Goal: Task Accomplishment & Management: Use online tool/utility

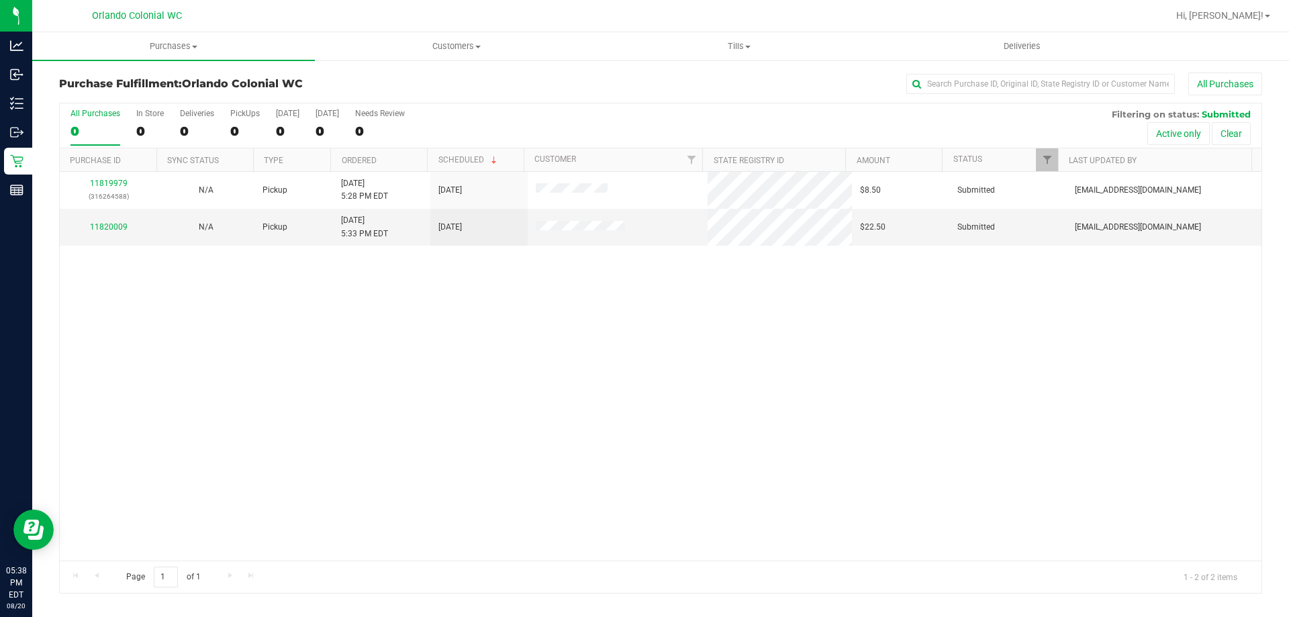
click at [549, 398] on div "11819979 (316264588) N/A Pickup [DATE] 5:28 PM EDT 8/20/2025 $8.50 Submitted [E…" at bounding box center [661, 366] width 1202 height 389
click at [118, 228] on link "11820009" at bounding box center [109, 226] width 38 height 9
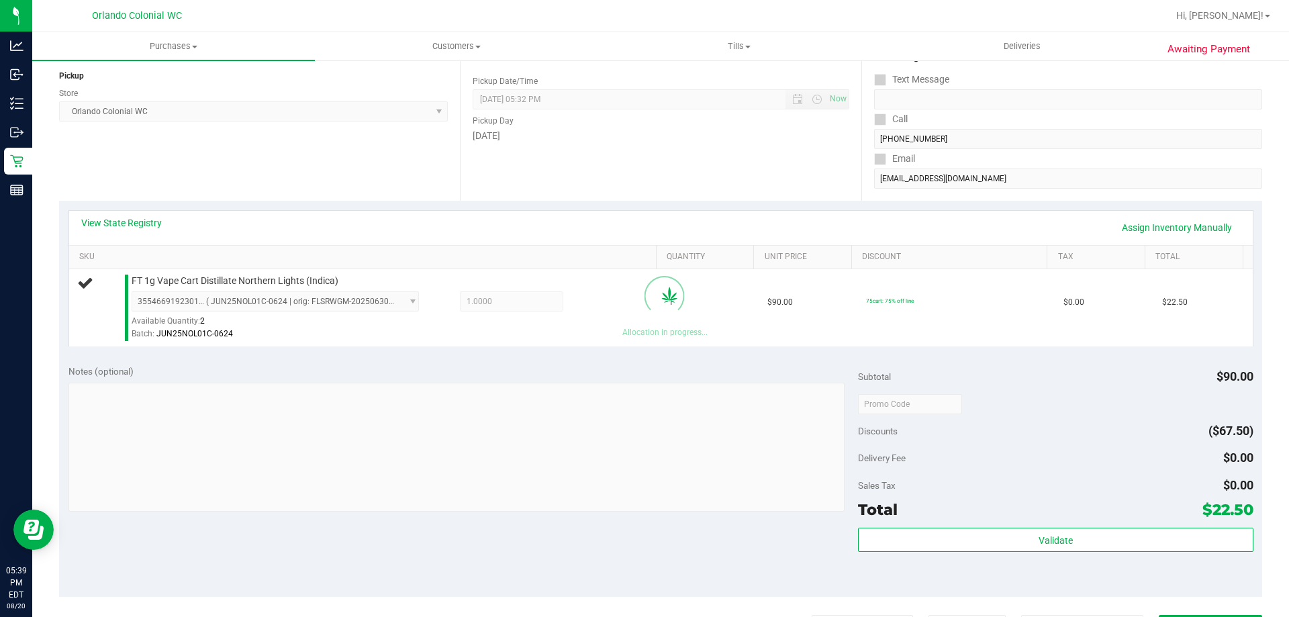
scroll to position [481, 0]
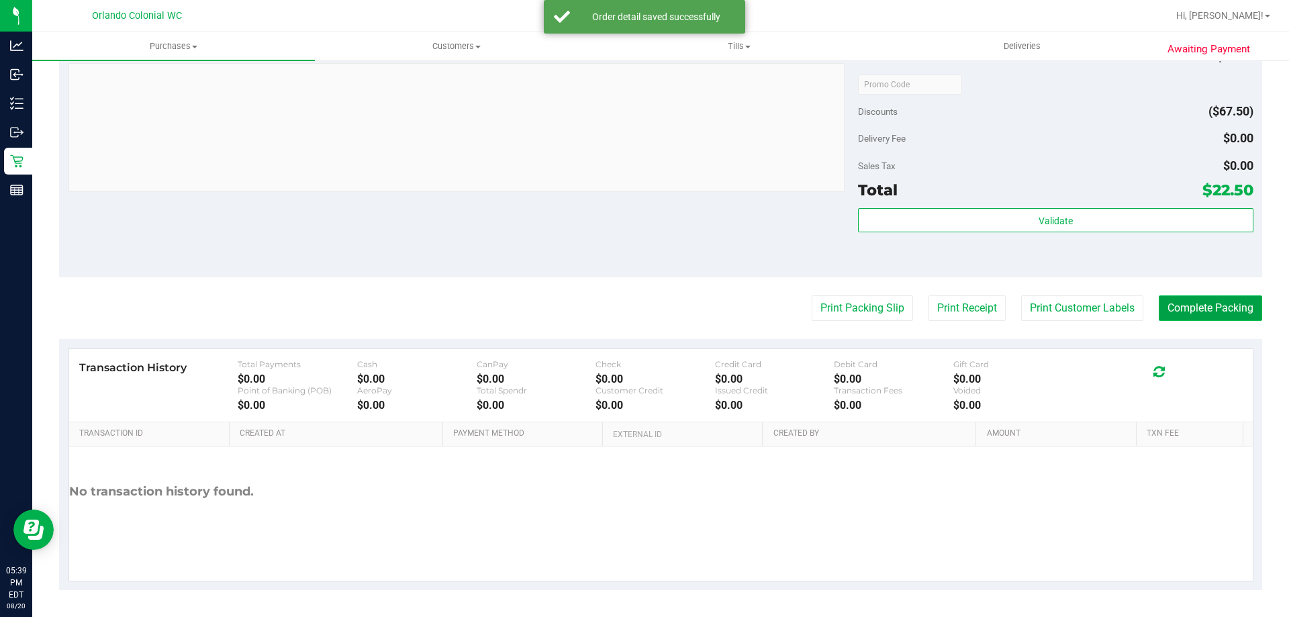
click at [1206, 302] on button "Complete Packing" at bounding box center [1210, 308] width 103 height 26
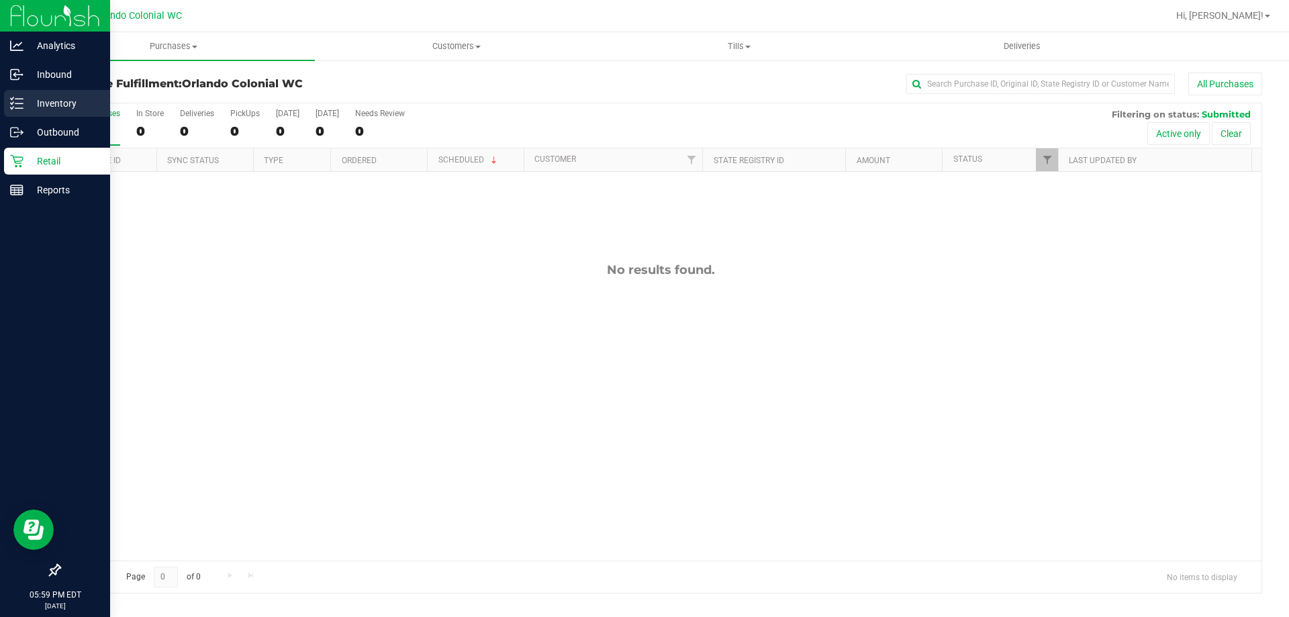
click at [39, 100] on p "Inventory" at bounding box center [64, 103] width 81 height 16
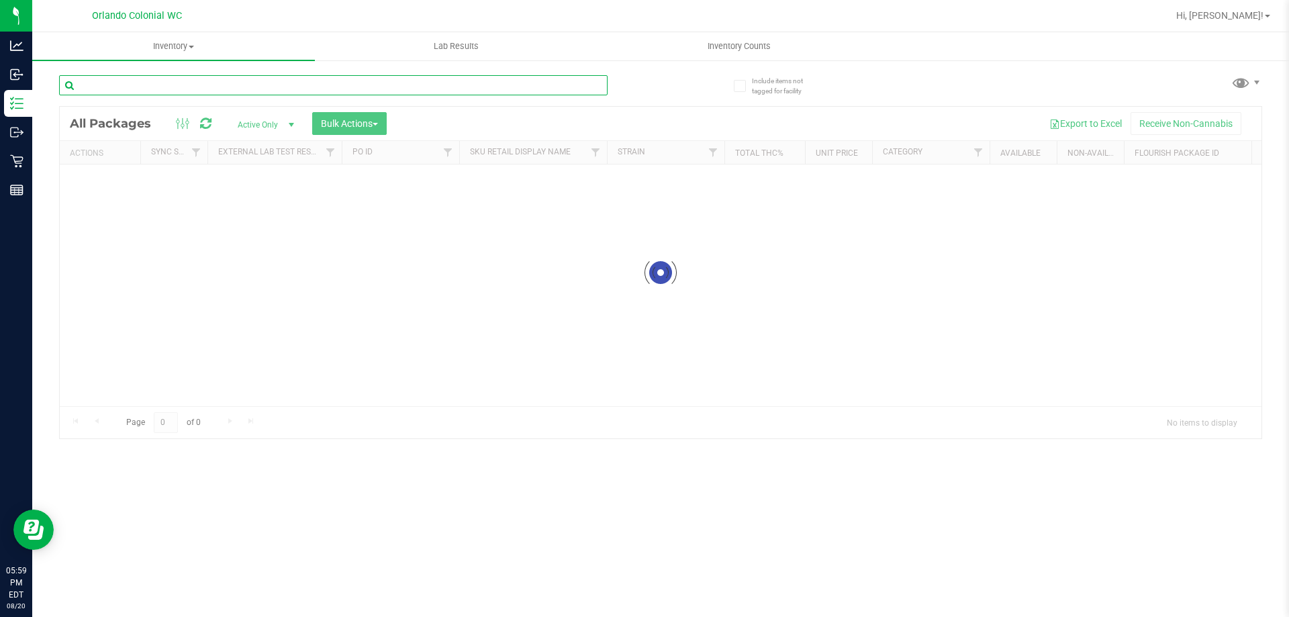
click at [160, 89] on div "Inventory All packages All inventory Waste log Create inventory Lab Results Inv…" at bounding box center [660, 324] width 1257 height 585
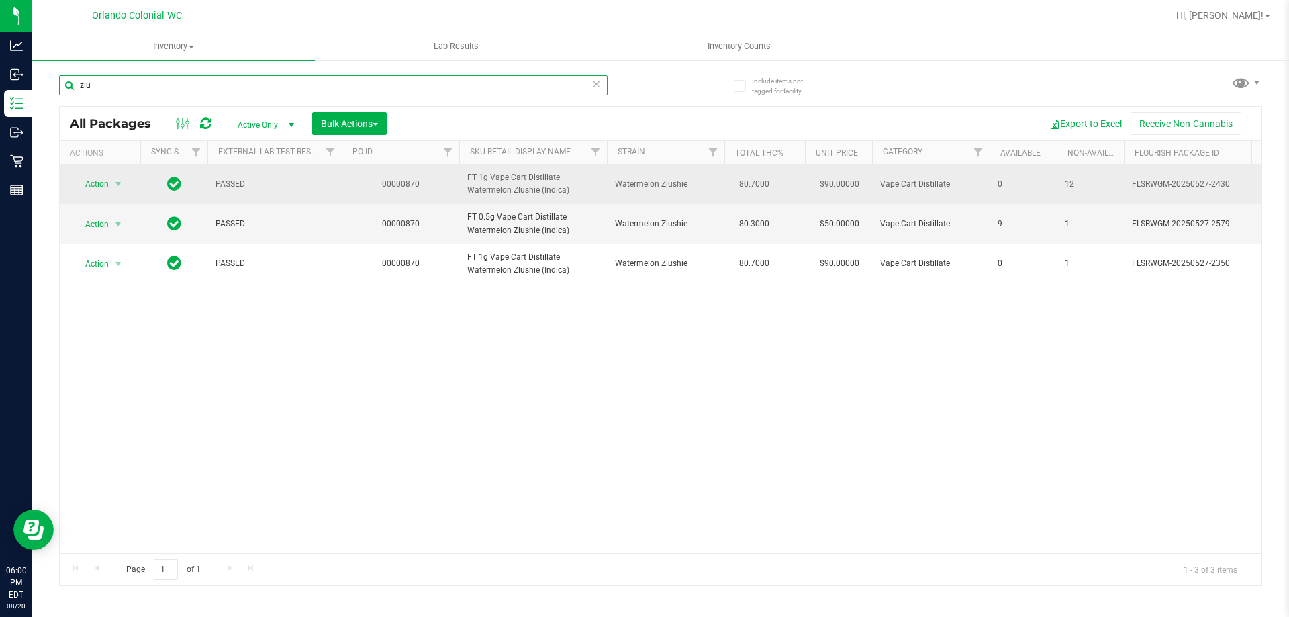
type input "zlu"
click at [506, 176] on span "FT 1g Vape Cart Distillate Watermelon Zlushie (Indica)" at bounding box center [533, 184] width 132 height 26
copy tr "FT 1g Vape Cart Distillate Watermelon Zlushie (Indica)"
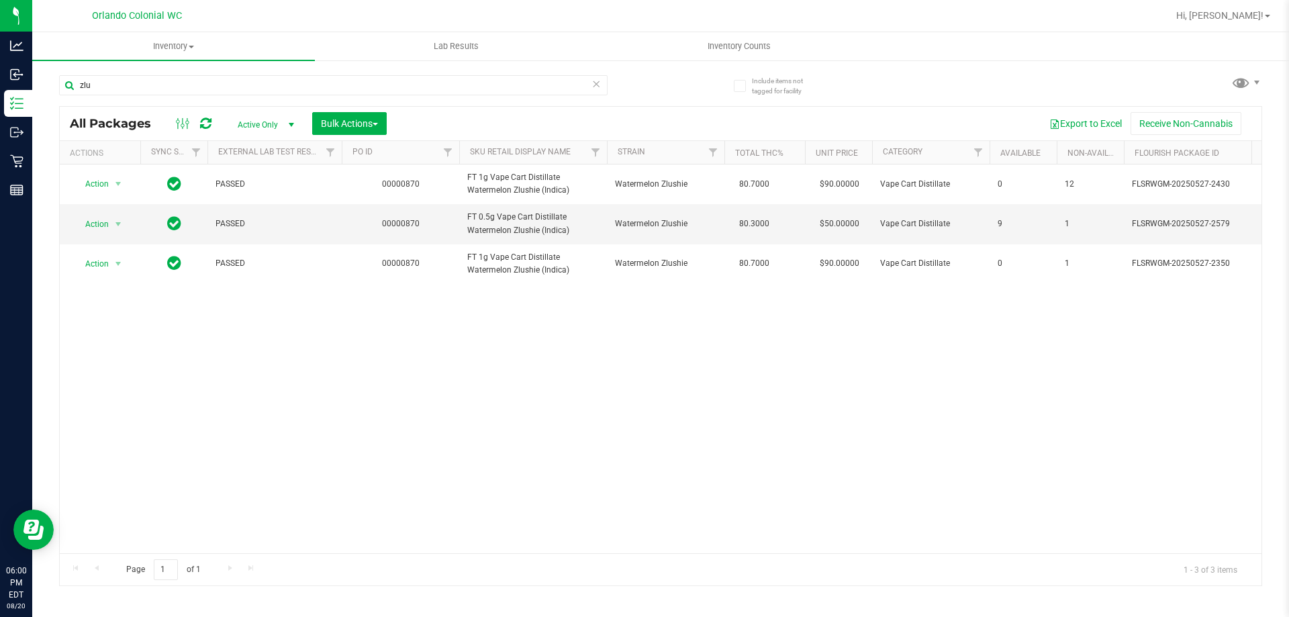
click at [433, 316] on div "Action Action Edit attributes Global inventory Locate package Package audit log…" at bounding box center [661, 359] width 1202 height 389
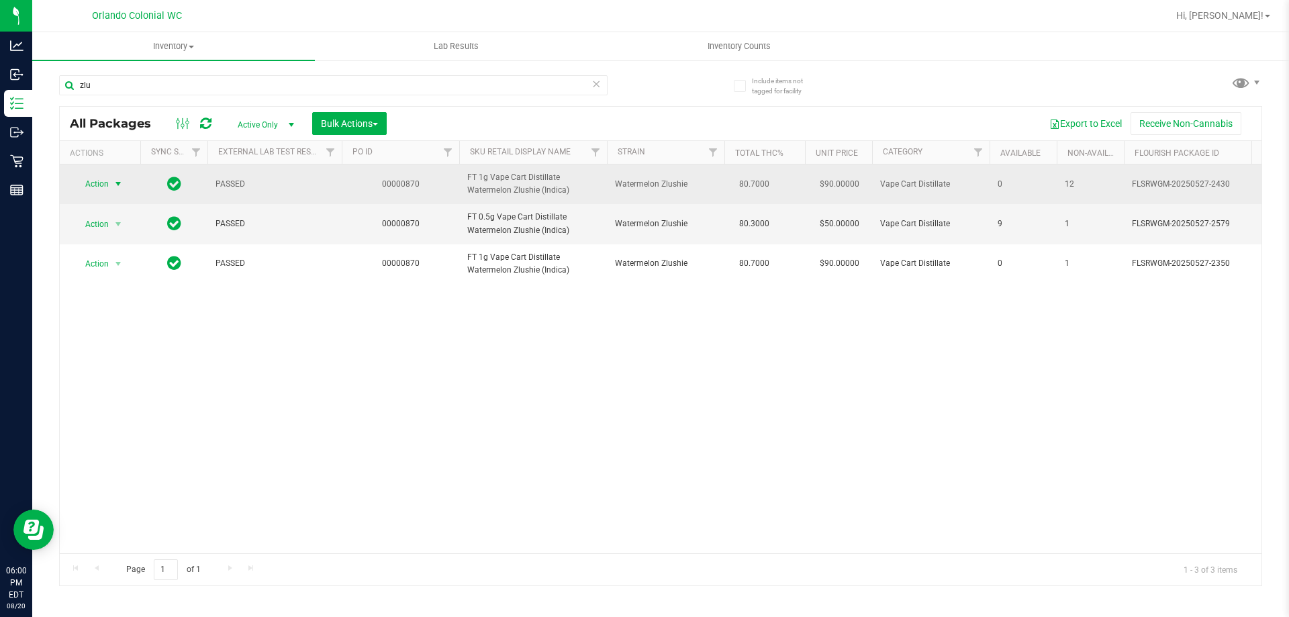
click at [97, 182] on span "Action" at bounding box center [91, 184] width 36 height 19
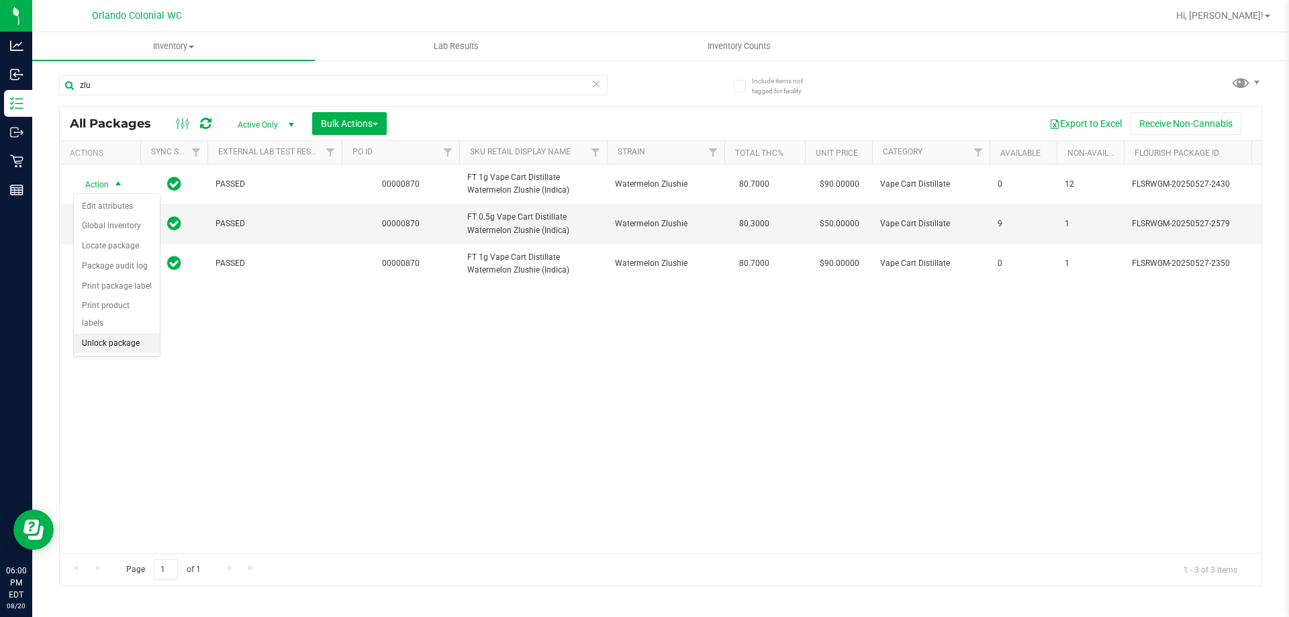
click at [124, 334] on li "Unlock package" at bounding box center [117, 344] width 86 height 20
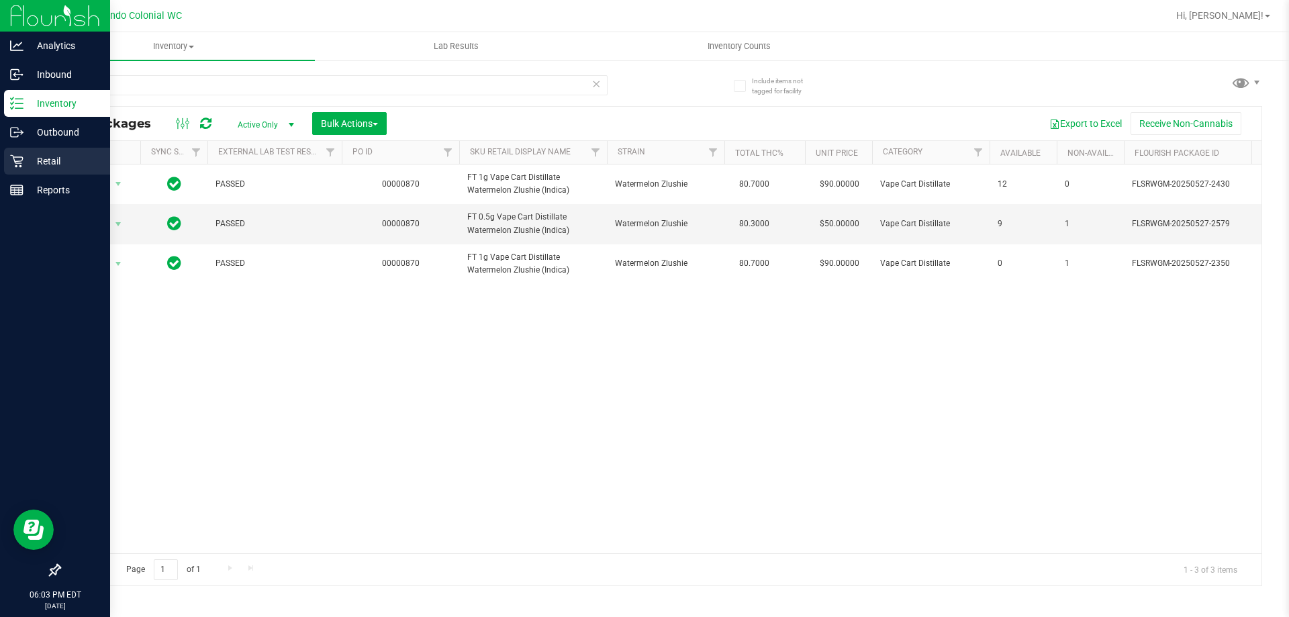
click at [23, 168] on div "Retail" at bounding box center [57, 161] width 106 height 27
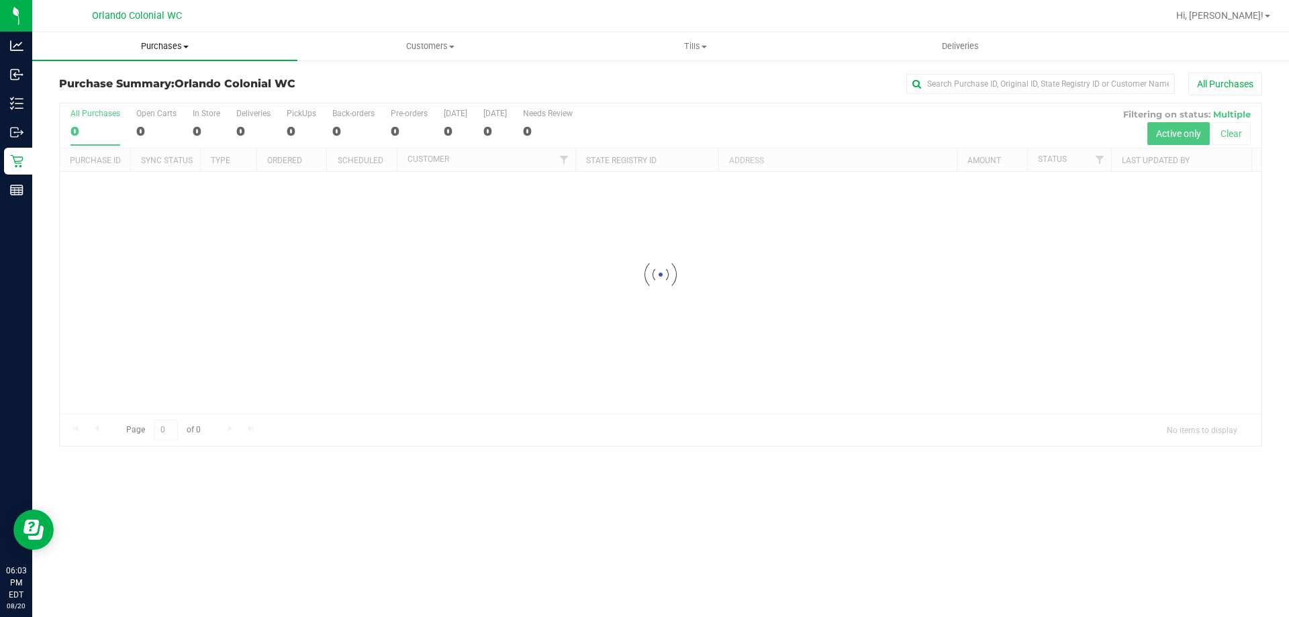
click at [181, 48] on span "Purchases" at bounding box center [164, 46] width 265 height 12
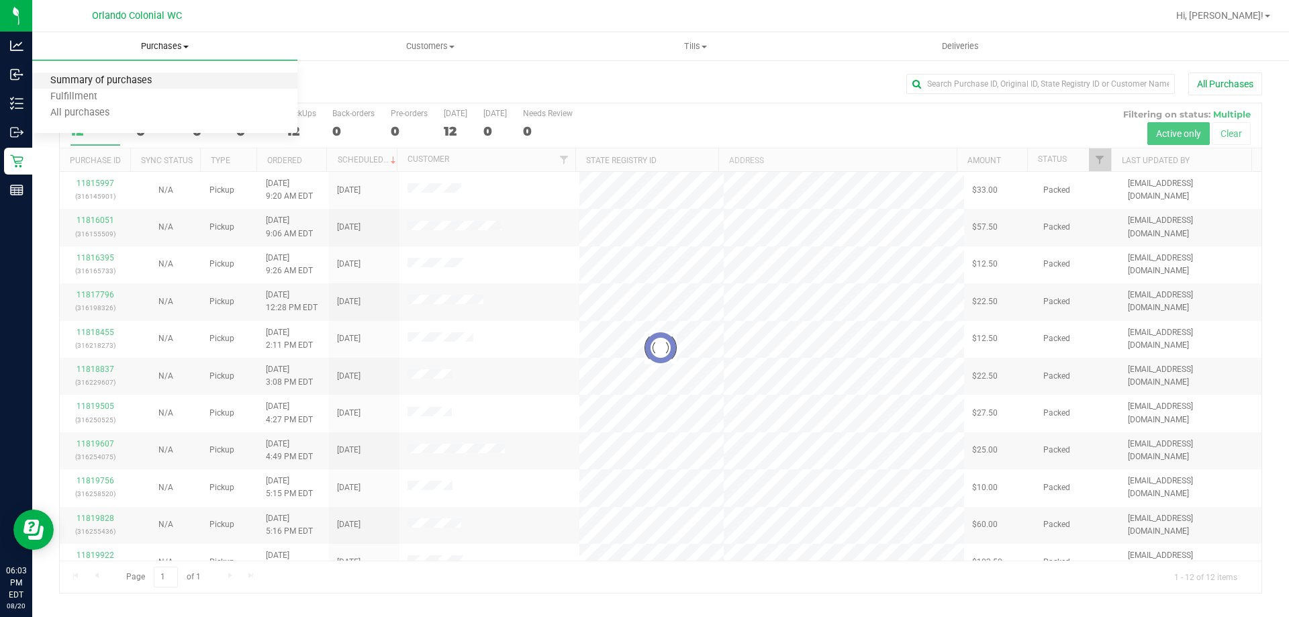
click at [131, 87] on span "Summary of purchases" at bounding box center [101, 80] width 138 height 11
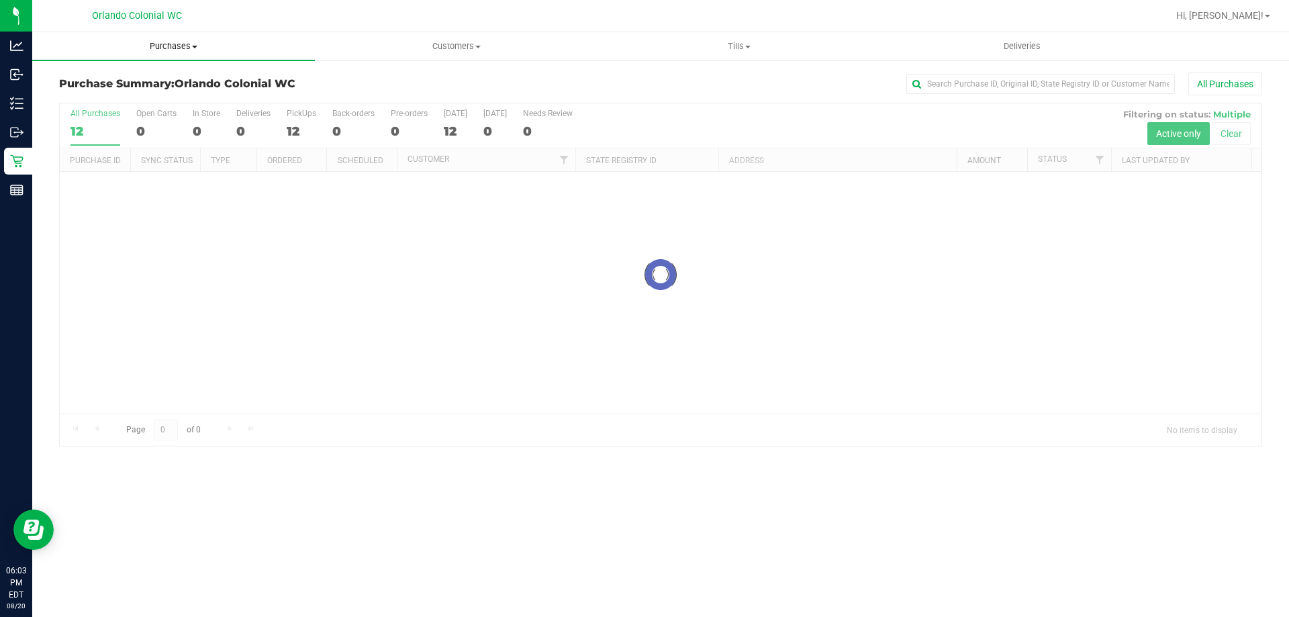
click at [183, 52] on span "Purchases" at bounding box center [173, 46] width 283 height 12
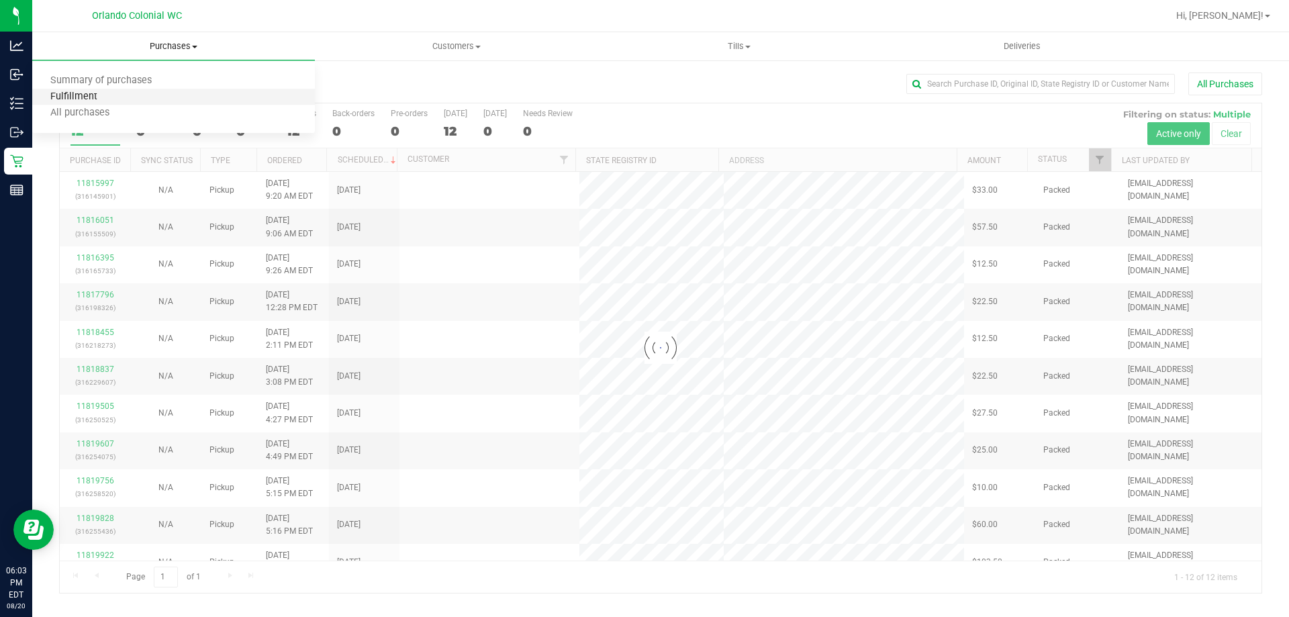
click at [79, 95] on span "Fulfillment" at bounding box center [73, 96] width 83 height 11
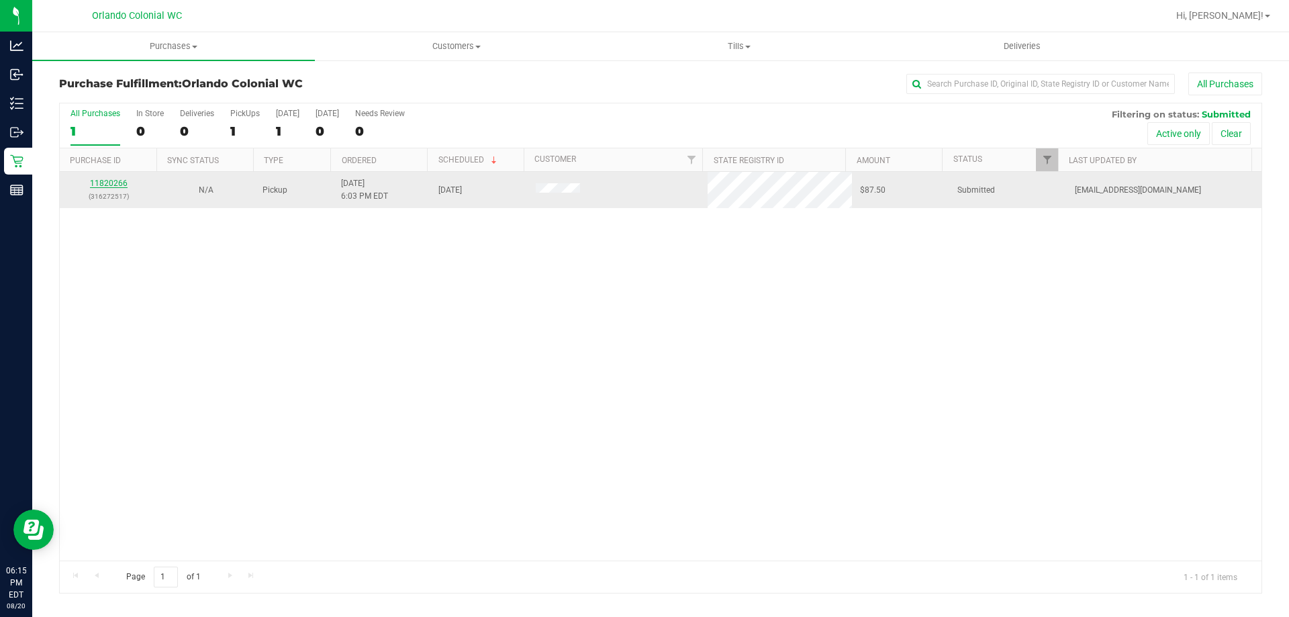
click at [109, 185] on link "11820266" at bounding box center [109, 183] width 38 height 9
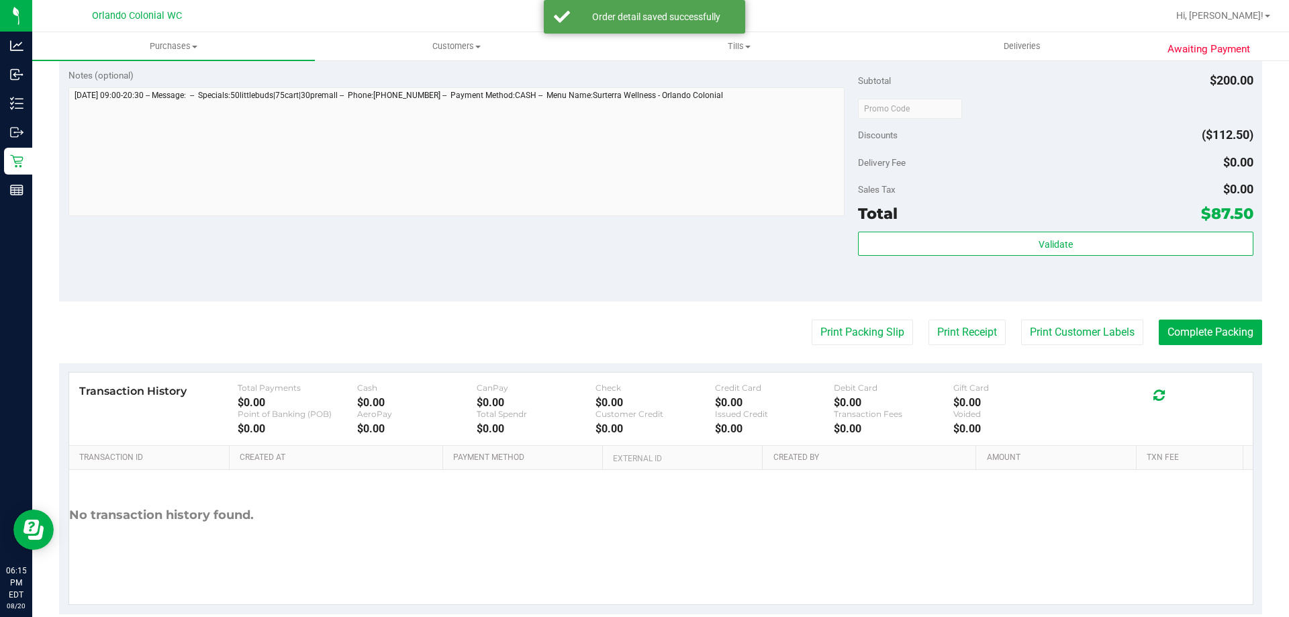
scroll to position [637, 0]
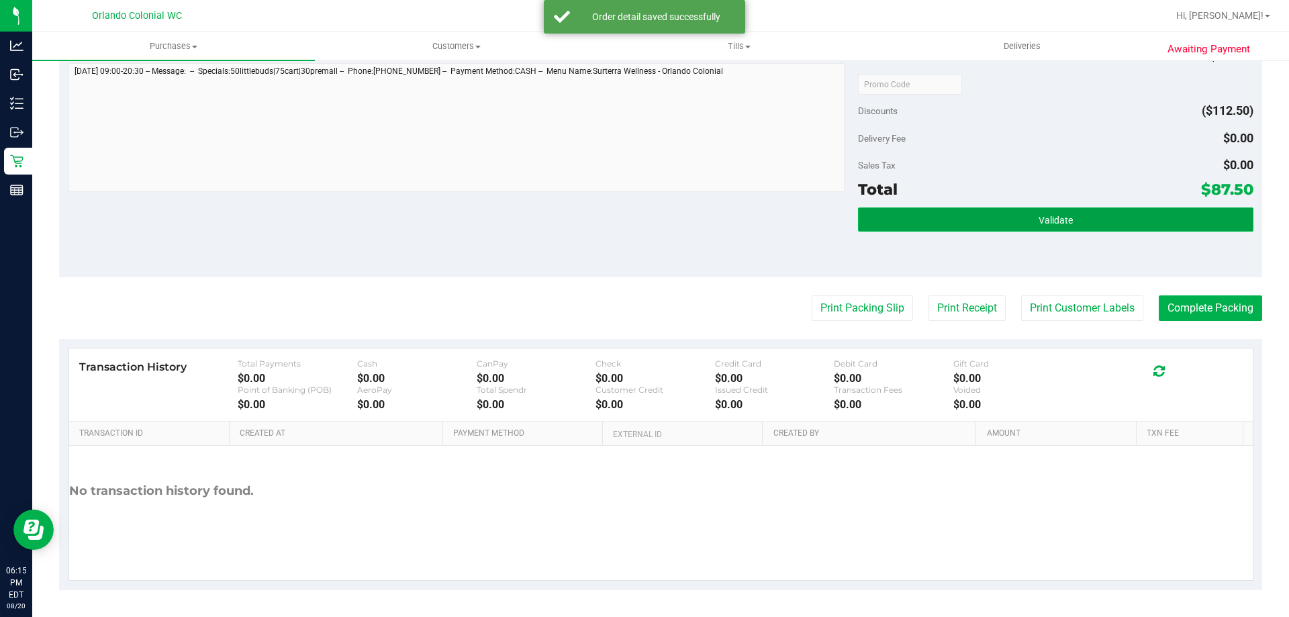
click at [997, 221] on button "Validate" at bounding box center [1055, 220] width 395 height 24
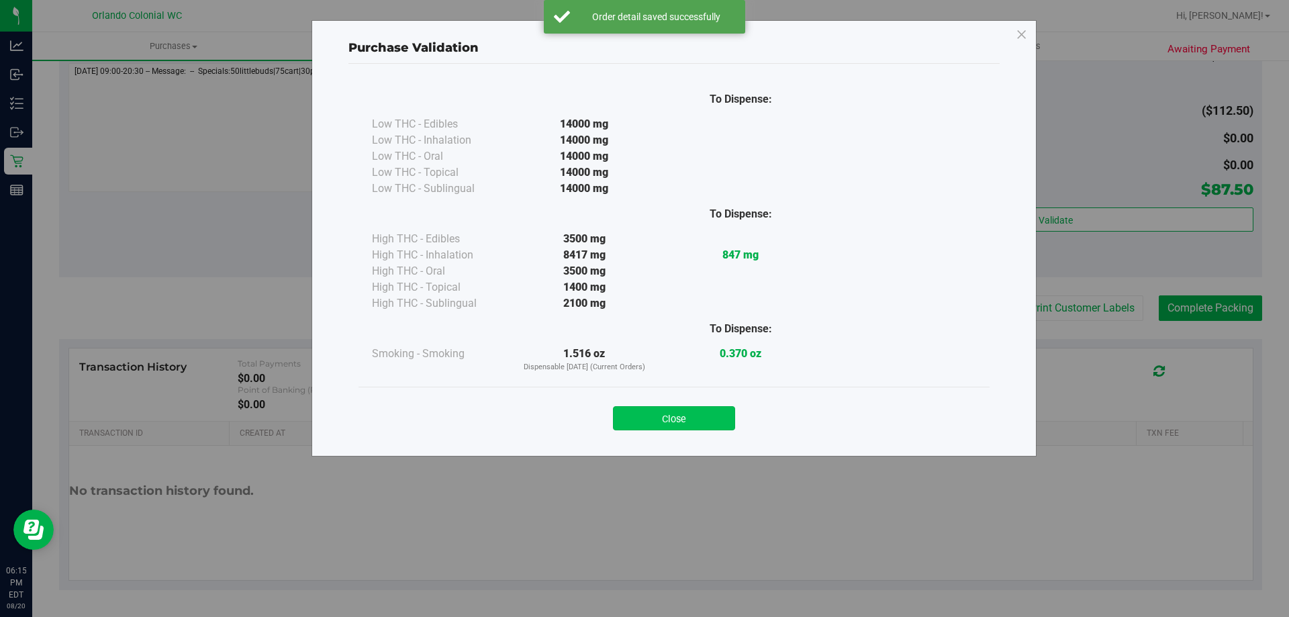
click at [719, 410] on button "Close" at bounding box center [674, 418] width 122 height 24
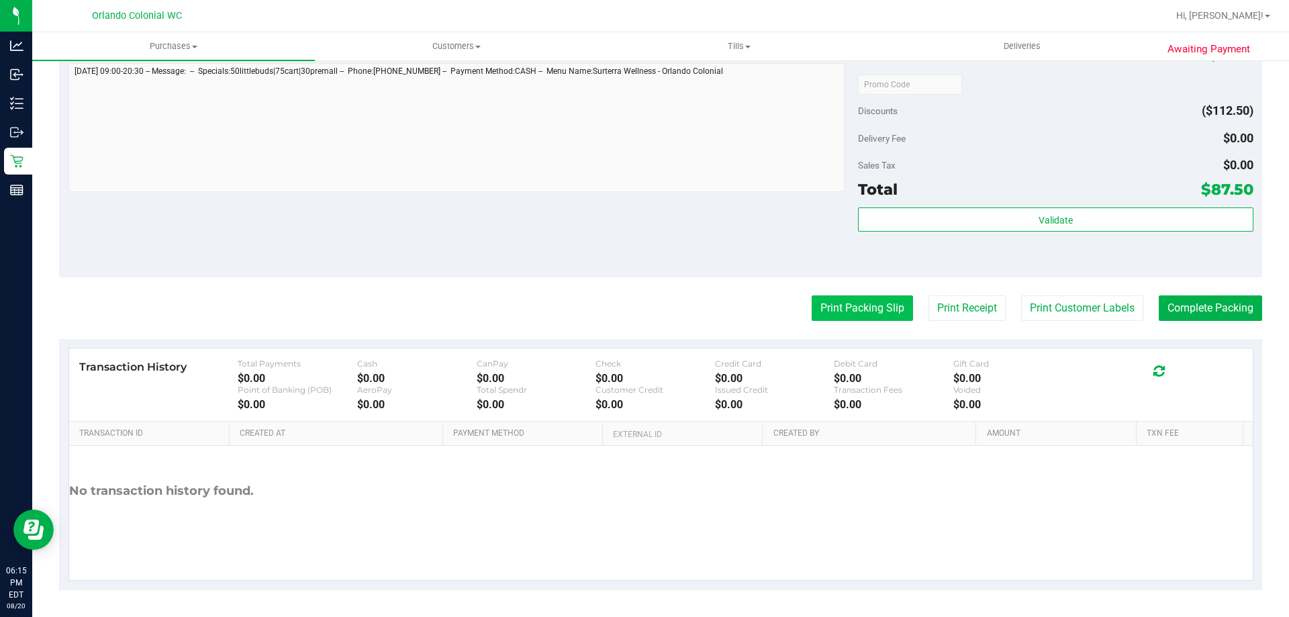
click at [872, 299] on button "Print Packing Slip" at bounding box center [862, 308] width 101 height 26
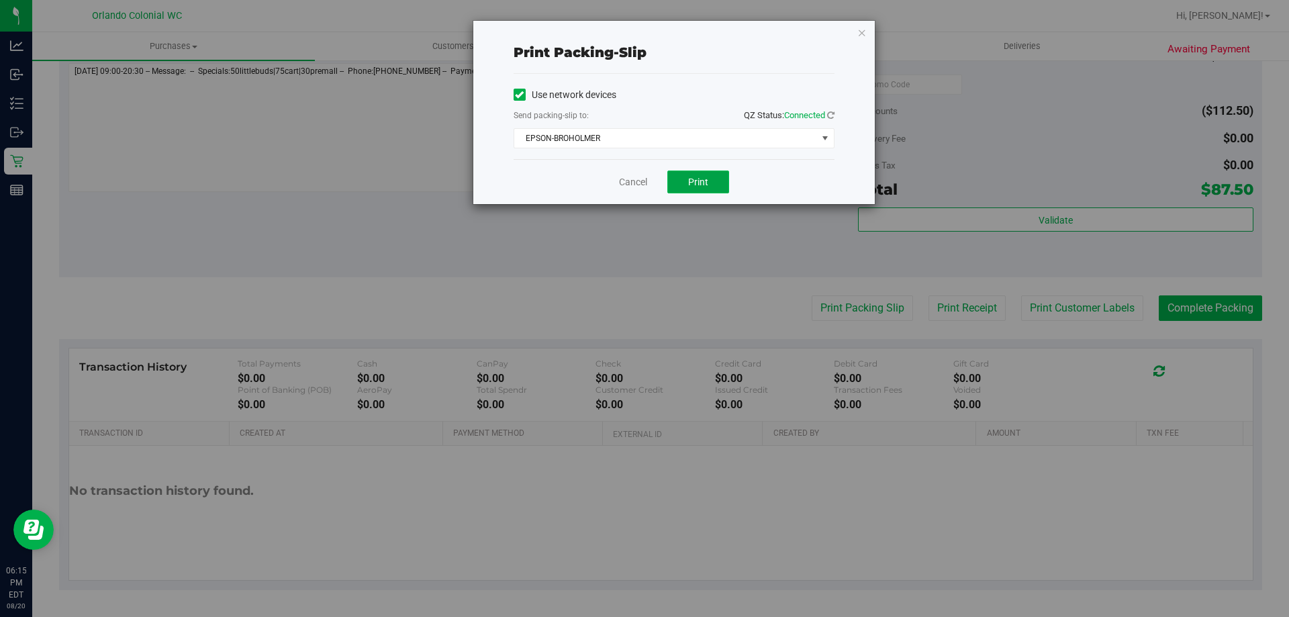
click at [686, 171] on button "Print" at bounding box center [699, 182] width 62 height 23
click at [629, 180] on link "Cancel" at bounding box center [633, 182] width 28 height 14
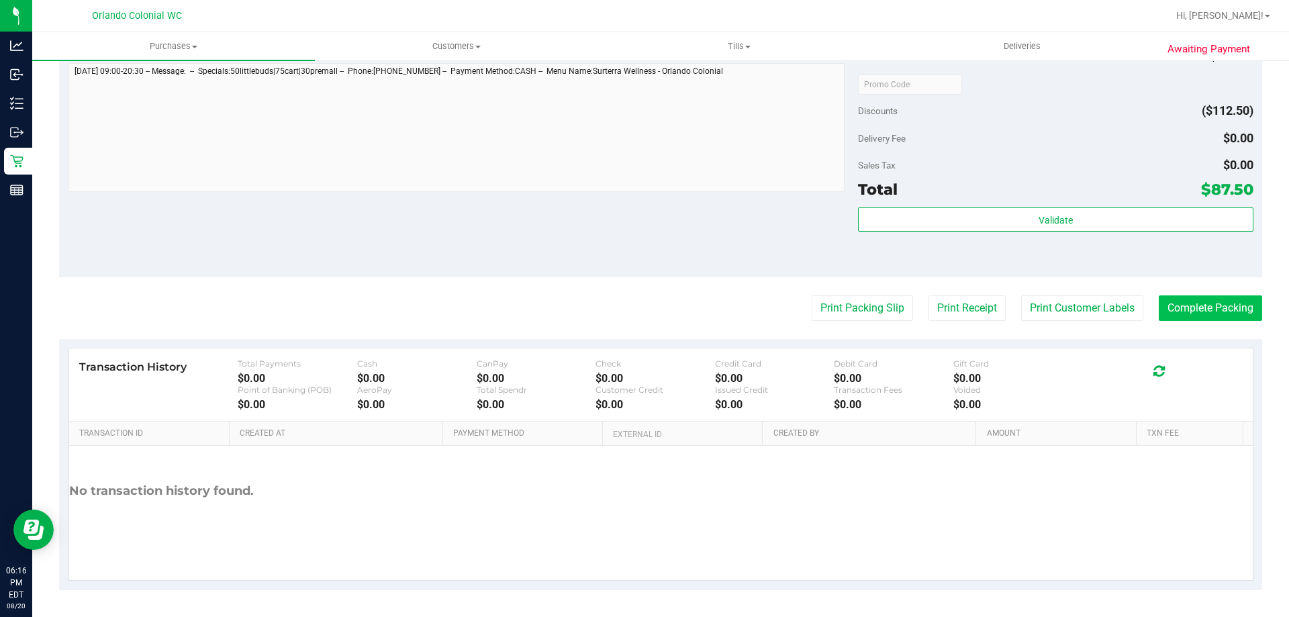
click at [1229, 300] on button "Complete Packing" at bounding box center [1210, 308] width 103 height 26
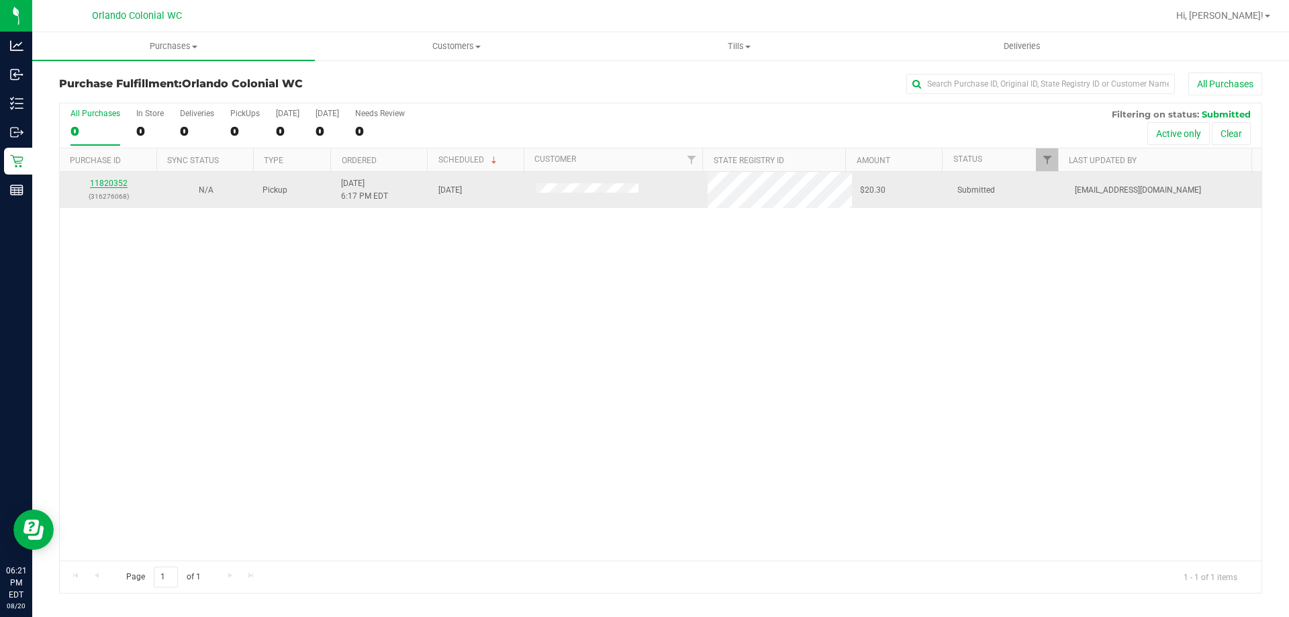
click at [124, 184] on link "11820352" at bounding box center [109, 183] width 38 height 9
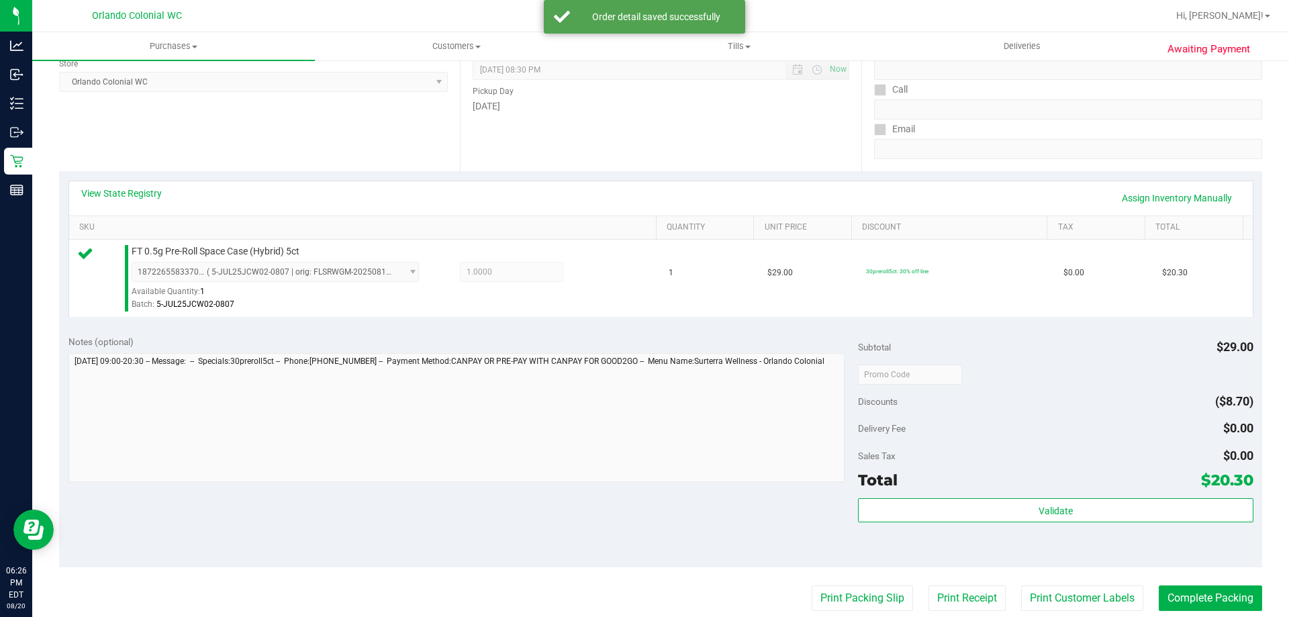
scroll to position [481, 0]
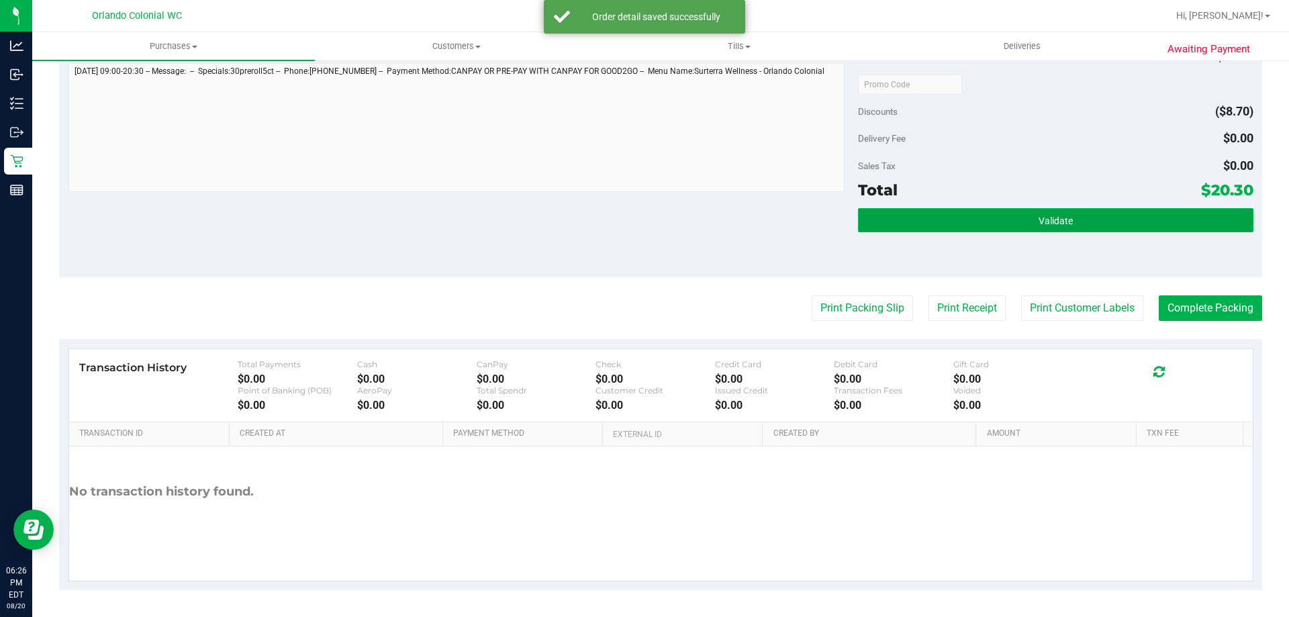
click at [1063, 213] on button "Validate" at bounding box center [1055, 220] width 395 height 24
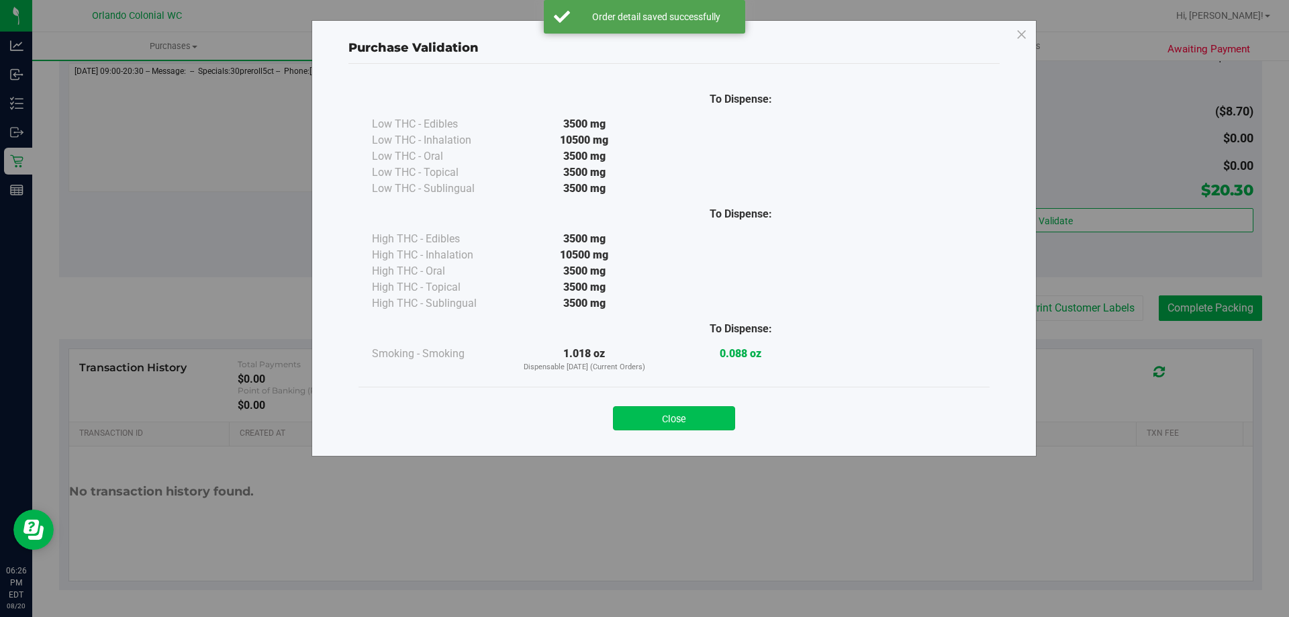
click at [700, 411] on button "Close" at bounding box center [674, 418] width 122 height 24
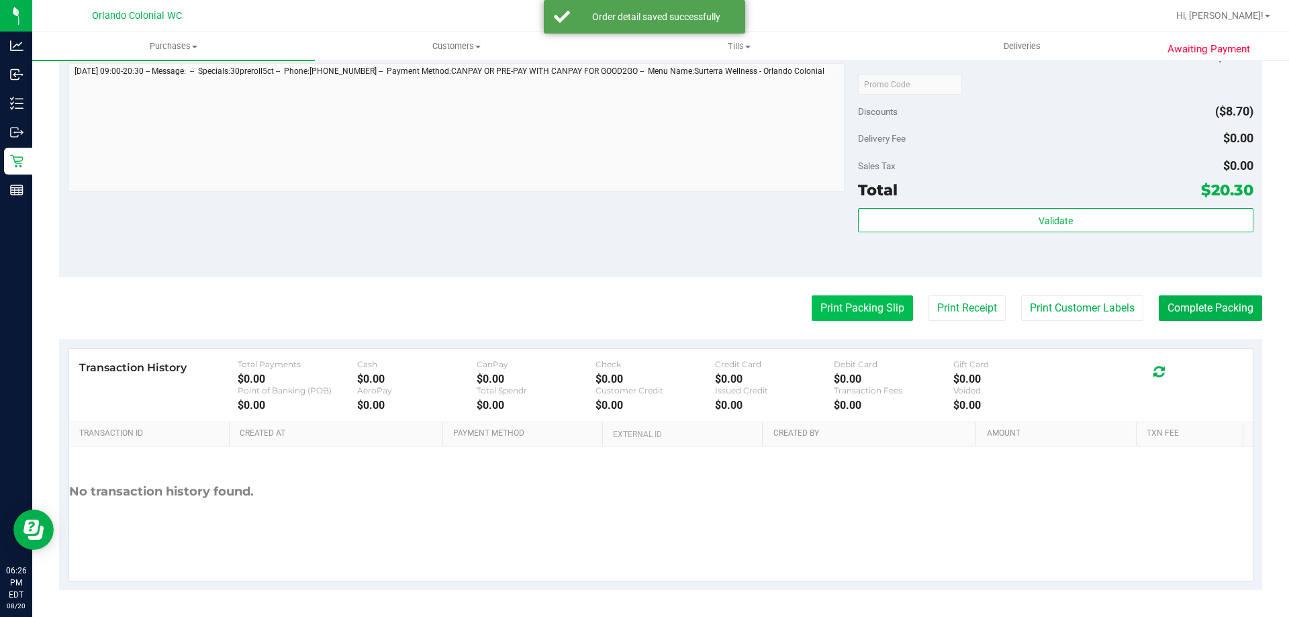
click at [852, 317] on button "Print Packing Slip" at bounding box center [862, 308] width 101 height 26
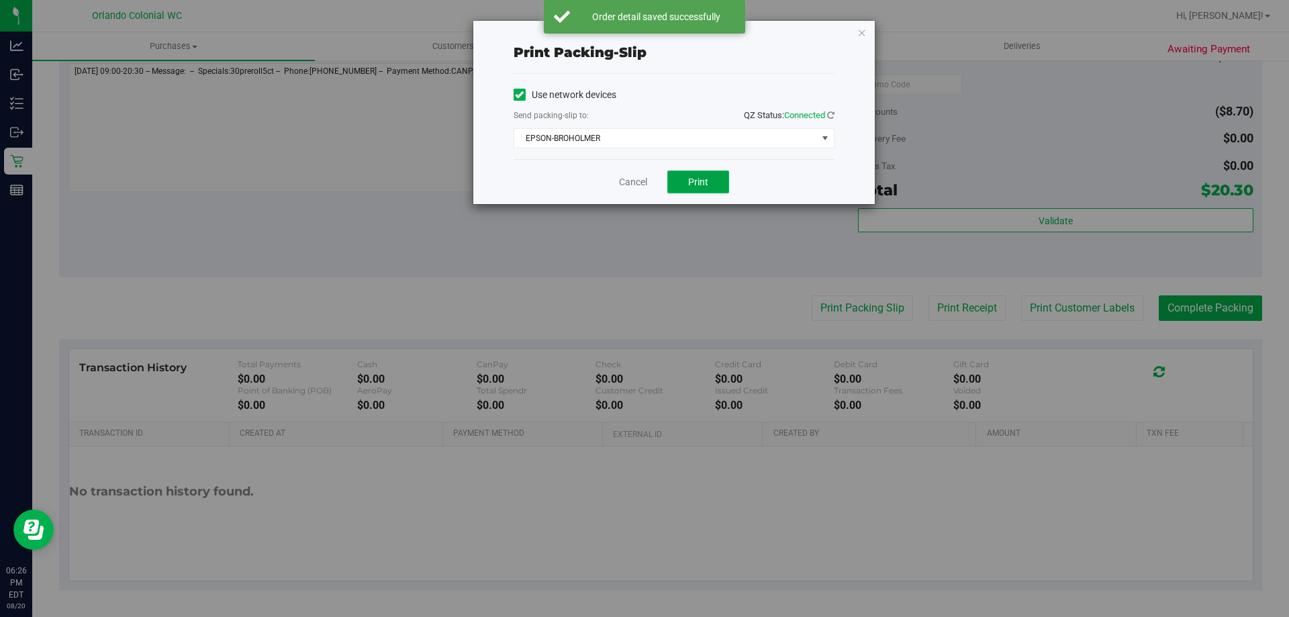
click at [700, 178] on span "Print" at bounding box center [698, 182] width 20 height 11
click at [631, 186] on link "Cancel" at bounding box center [633, 182] width 28 height 14
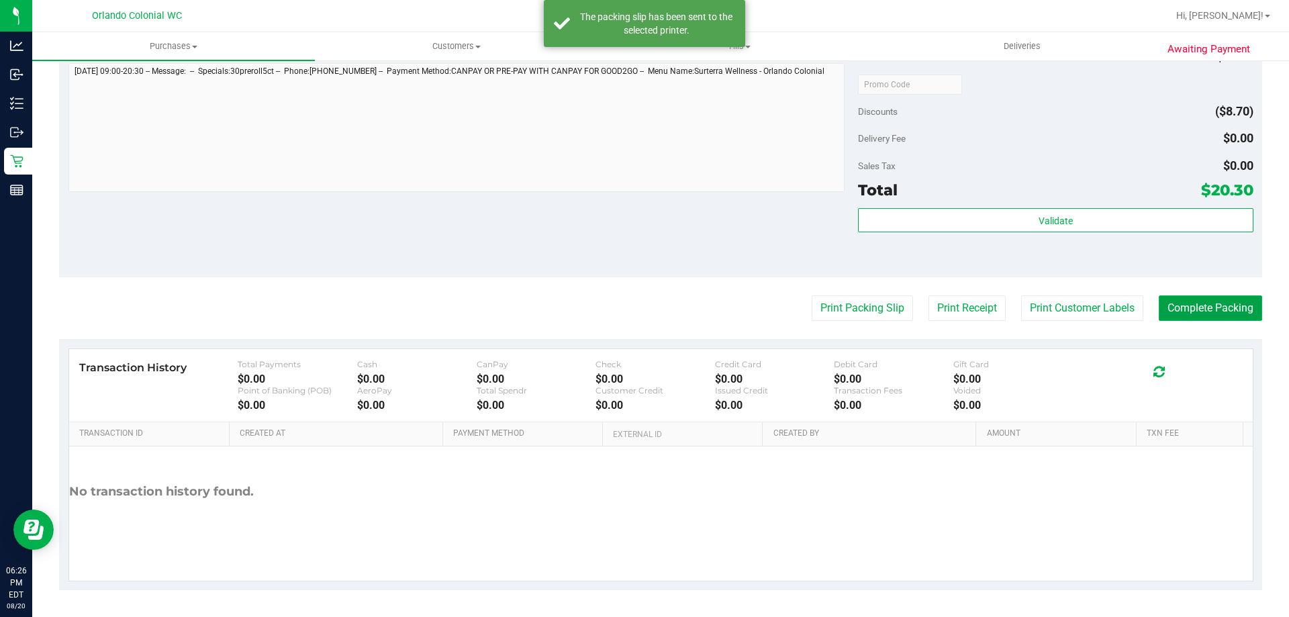
click at [1186, 302] on button "Complete Packing" at bounding box center [1210, 308] width 103 height 26
